Goal: Transaction & Acquisition: Download file/media

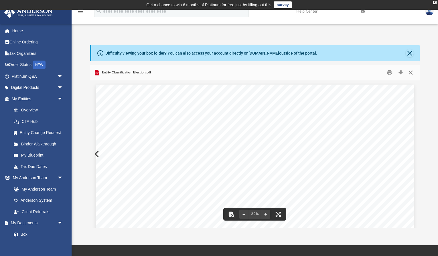
click at [411, 73] on button "Close" at bounding box center [411, 72] width 10 height 9
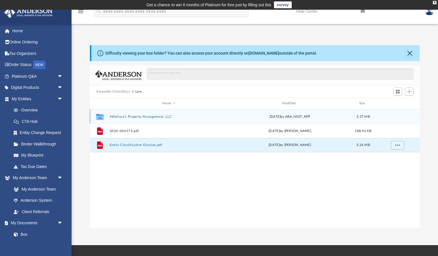
click at [137, 117] on button "4Wallace's Property Management, LLC" at bounding box center [169, 117] width 119 height 4
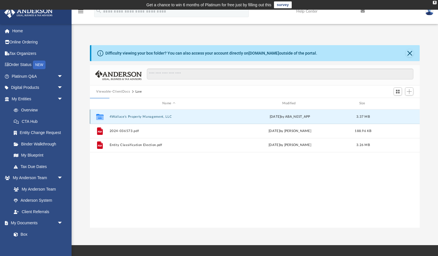
click at [139, 115] on button "4Wallace's Property Management, LLC" at bounding box center [169, 117] width 119 height 4
click at [100, 114] on icon "grid" at bounding box center [99, 117] width 7 height 6
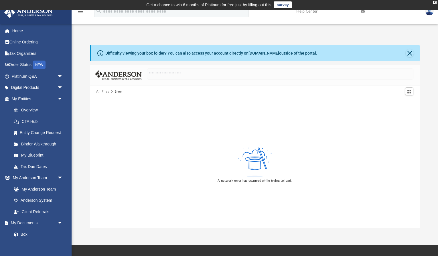
click at [102, 91] on button "All Files" at bounding box center [102, 91] width 13 height 5
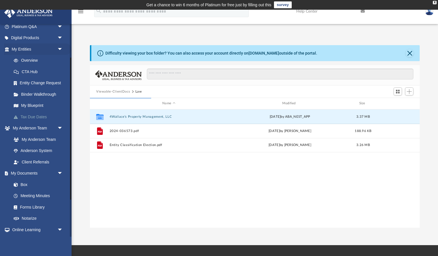
scroll to position [51, 0]
click at [21, 185] on link "Box" at bounding box center [40, 183] width 64 height 11
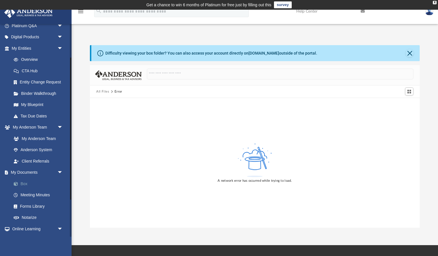
click at [21, 182] on link "Box" at bounding box center [40, 183] width 64 height 11
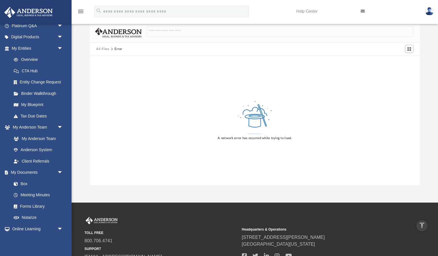
scroll to position [0, 0]
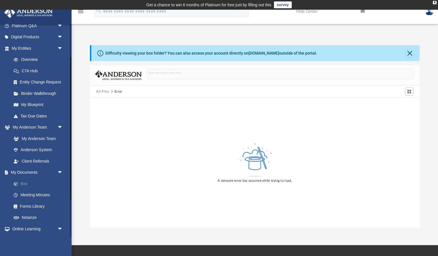
click at [24, 186] on link "Box" at bounding box center [40, 183] width 64 height 11
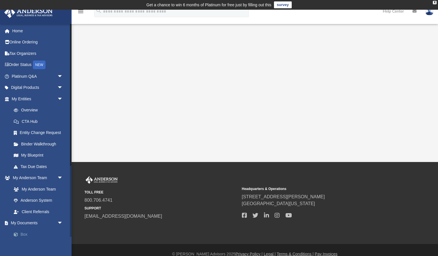
click at [25, 234] on link "Box" at bounding box center [40, 234] width 64 height 11
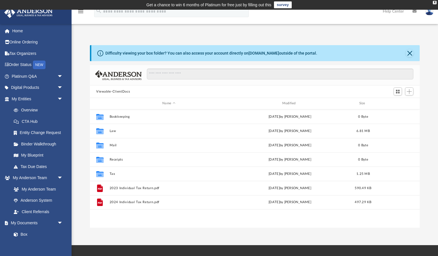
scroll to position [130, 330]
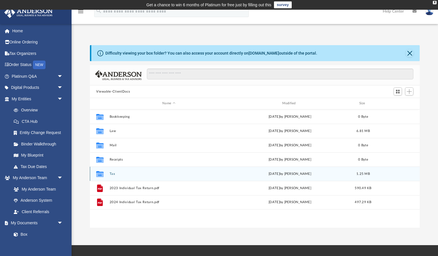
click at [113, 177] on div "Collaborated Folder Tax Tue Sep 9 2025 by Ross Putansu 1.25 MB" at bounding box center [255, 174] width 330 height 14
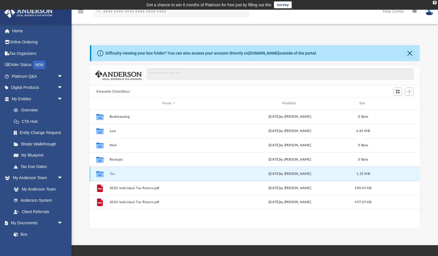
click at [111, 172] on button "Tax" at bounding box center [169, 174] width 119 height 4
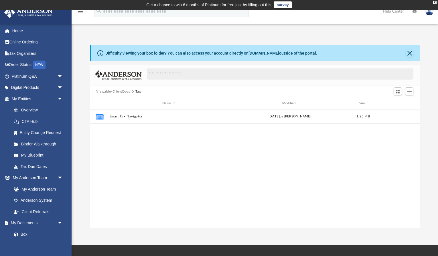
click at [113, 91] on button "Viewable-ClientDocs" at bounding box center [113, 91] width 34 height 5
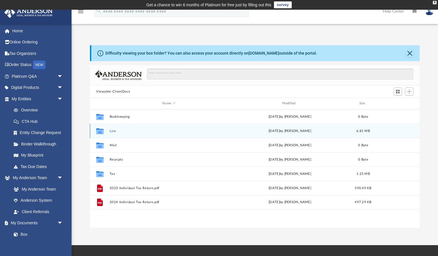
click at [112, 135] on div "Collaborated Folder Law Tue Sep 23 2025 by Christopher Wallace 6.81 MB" at bounding box center [255, 131] width 330 height 14
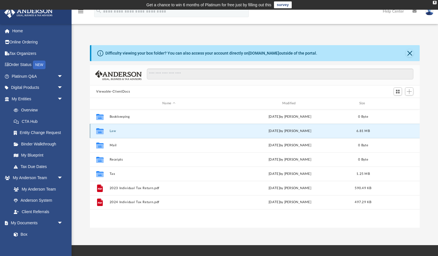
click at [112, 135] on div "Collaborated Folder Law Tue Sep 23 2025 by Christopher Wallace 6.81 MB" at bounding box center [255, 131] width 330 height 14
click at [112, 131] on button "Law" at bounding box center [169, 131] width 119 height 4
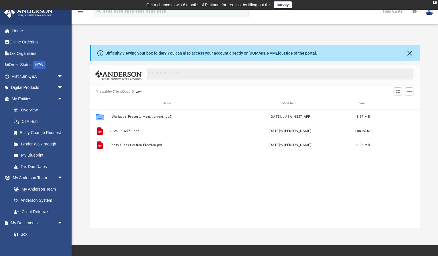
click at [128, 180] on div "Collaborated Folder 4Wallace's Property Management, LLC Tue Sep 23 2025 by ABA_…" at bounding box center [255, 169] width 330 height 119
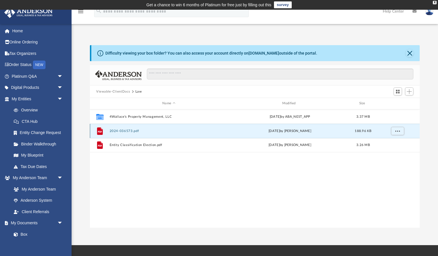
click at [129, 131] on button "2024-036573.pdf" at bounding box center [169, 131] width 119 height 4
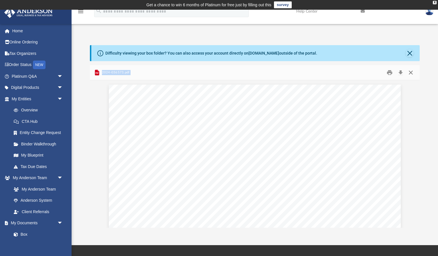
click at [412, 69] on button "Close" at bounding box center [411, 72] width 10 height 9
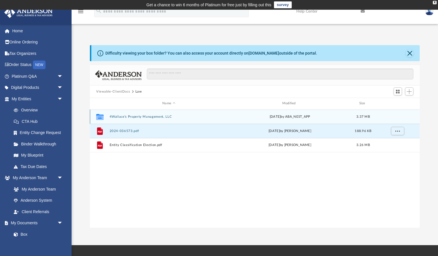
click at [165, 115] on button "4Wallace's Property Management, LLC" at bounding box center [169, 117] width 119 height 4
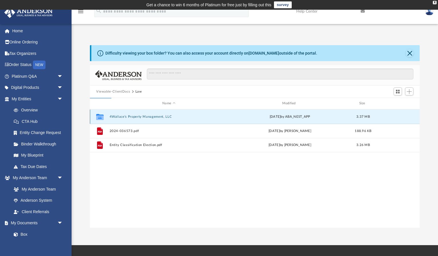
click at [167, 116] on button "4Wallace's Property Management, LLC" at bounding box center [169, 117] width 119 height 4
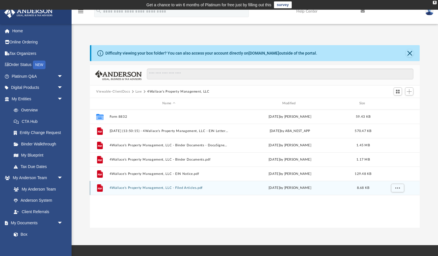
click at [182, 188] on button "4Wallace's Property Management, LLC - Filed Articles.pdf" at bounding box center [169, 188] width 119 height 4
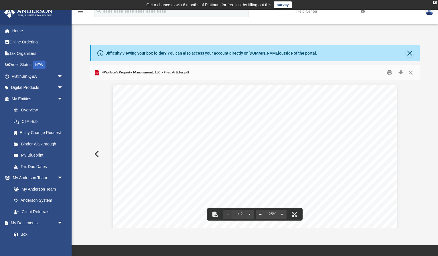
click at [221, 96] on span "ARTICLES OF ORGANIZATION" at bounding box center [255, 94] width 98 height 7
click at [400, 72] on button "Download" at bounding box center [400, 72] width 10 height 9
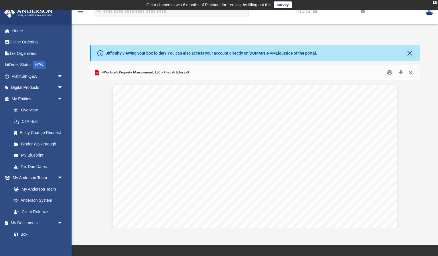
click at [412, 72] on button "Close" at bounding box center [411, 72] width 10 height 9
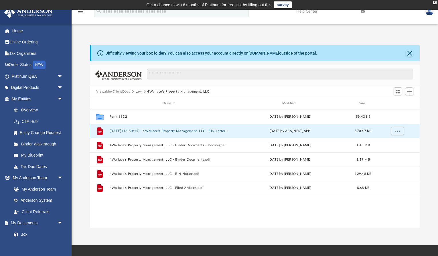
click at [188, 131] on button "2025.09.23 (13:50:15) - 4Wallace's Property Management, LLC - EIN Letter from I…" at bounding box center [169, 131] width 119 height 4
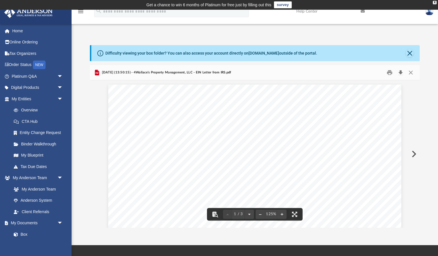
click at [402, 72] on button "Download" at bounding box center [400, 72] width 10 height 9
